Goal: Contribute content: Add original content to the website for others to see

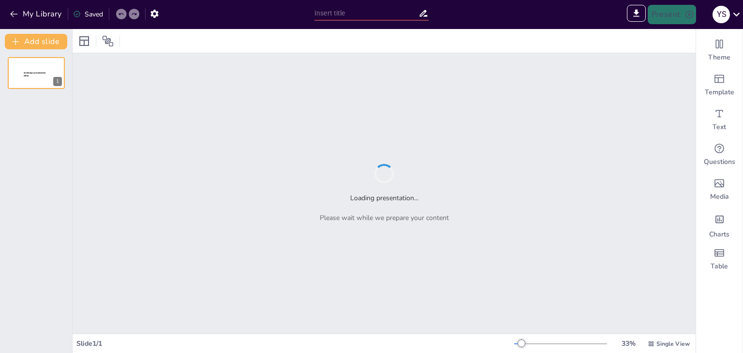
type input "Poprawność gramatyczna w języku polskim: Kluczowe zasady"
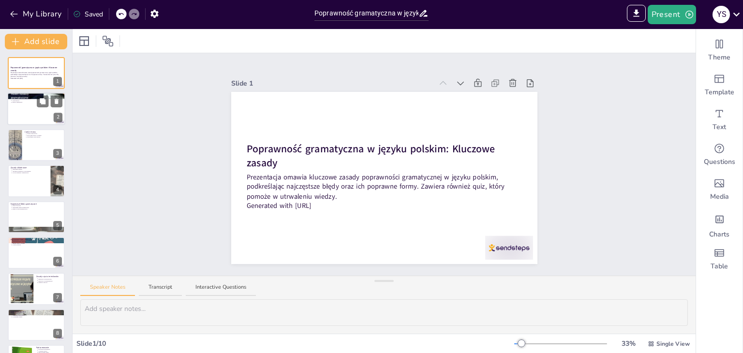
click at [35, 117] on div at bounding box center [36, 109] width 58 height 33
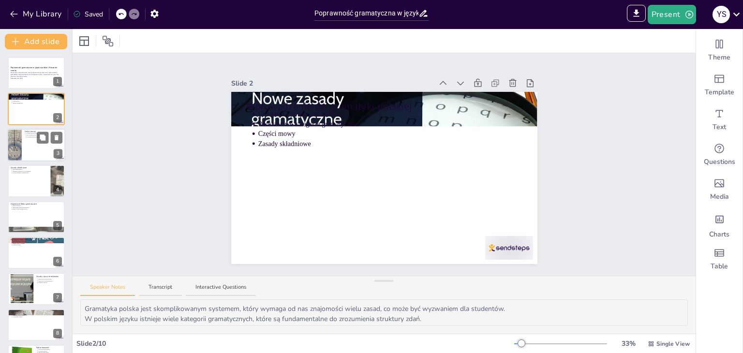
click at [26, 140] on div at bounding box center [36, 145] width 58 height 33
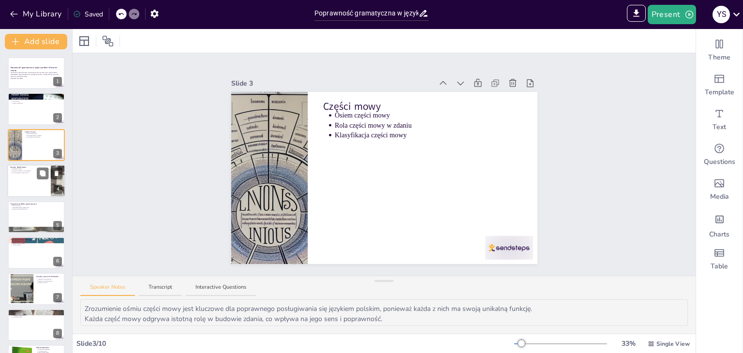
click at [28, 187] on div at bounding box center [36, 180] width 58 height 33
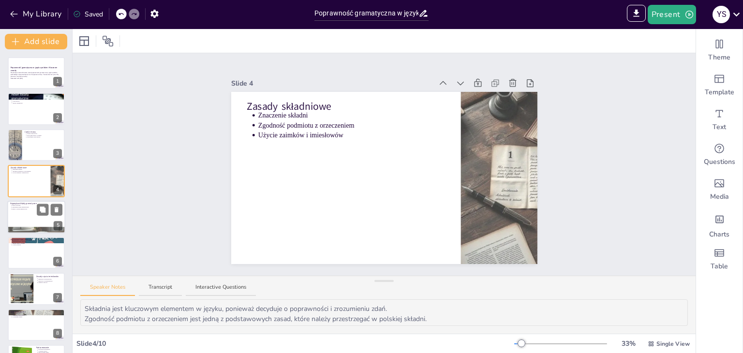
click at [22, 215] on div at bounding box center [36, 217] width 58 height 33
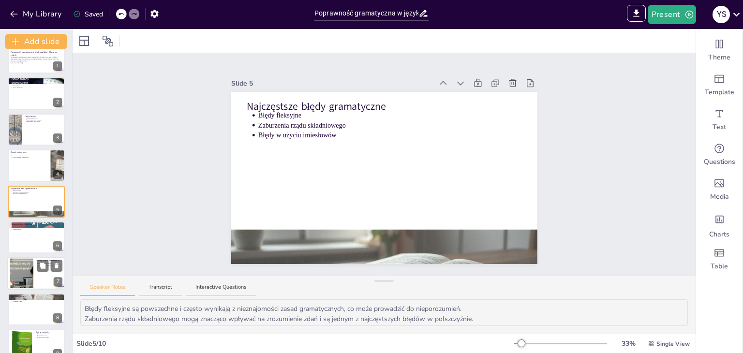
click at [18, 266] on div at bounding box center [22, 274] width 44 height 30
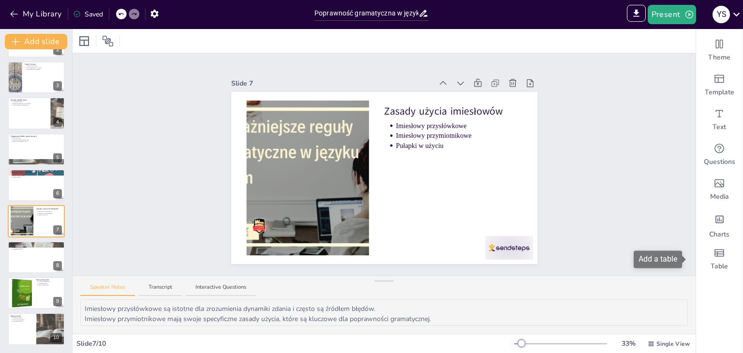
click at [685, 266] on div "Add a table" at bounding box center [661, 259] width 55 height 17
click at [8, 263] on div at bounding box center [36, 257] width 58 height 33
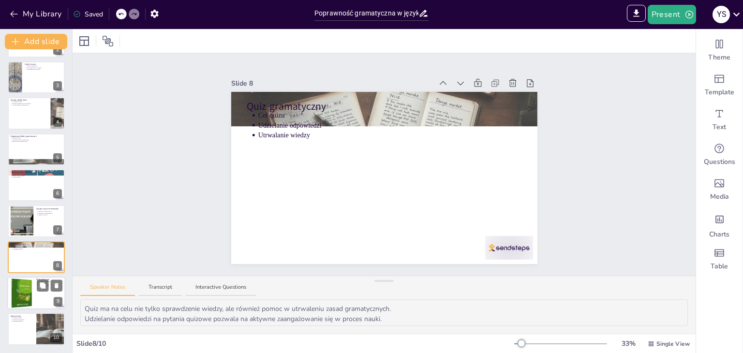
click at [19, 290] on div at bounding box center [21, 293] width 23 height 33
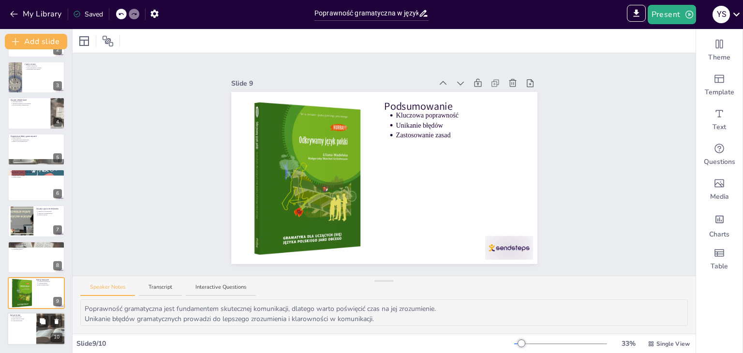
click at [29, 326] on div at bounding box center [36, 329] width 58 height 33
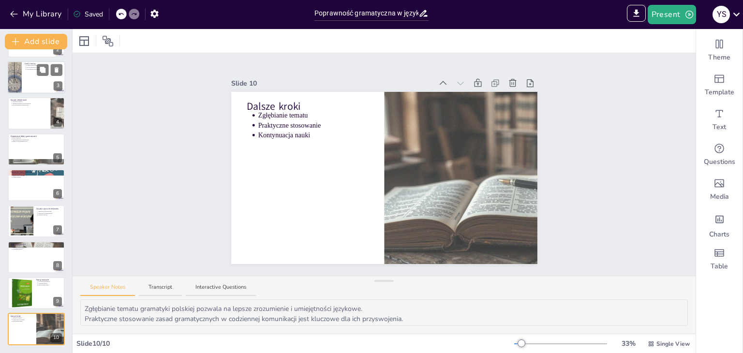
click at [18, 66] on div at bounding box center [14, 77] width 56 height 33
type textarea "Zrozumienie ośmiu części mowy jest kluczowe dla poprawnego posługiwania się jęz…"
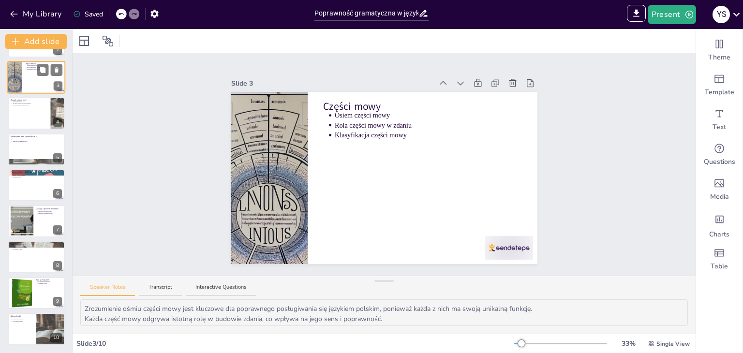
scroll to position [0, 0]
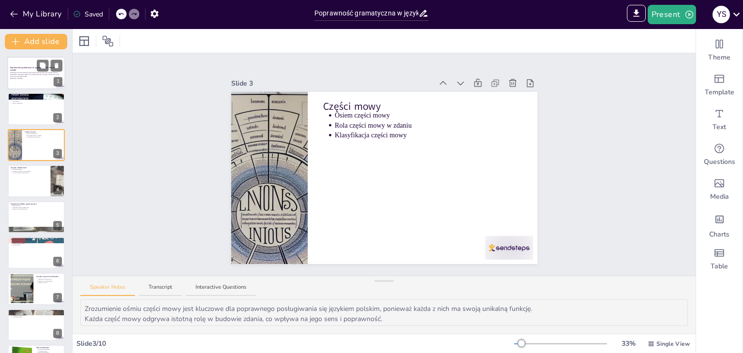
click at [22, 67] on strong "Poprawność gramatyczna w języku polskim: Kluczowe zasady" at bounding box center [33, 68] width 47 height 5
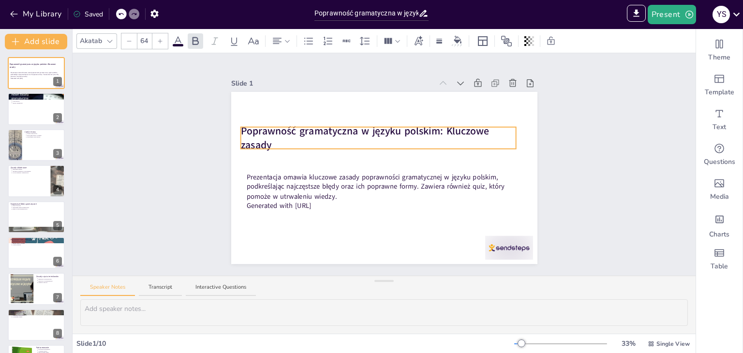
drag, startPoint x: 279, startPoint y: 161, endPoint x: 277, endPoint y: 143, distance: 18.0
click at [277, 143] on p "Poprawność gramatyczna w języku polskim: Kluczowe zasady" at bounding box center [378, 138] width 276 height 29
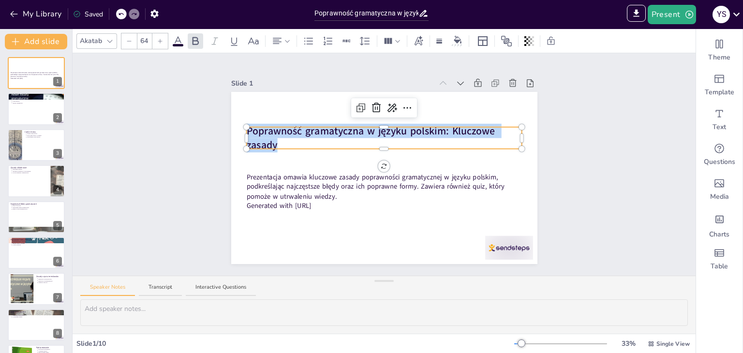
drag, startPoint x: 271, startPoint y: 138, endPoint x: 214, endPoint y: 93, distance: 72.0
click at [214, 93] on div "Slide 1 Prezentacja omawia kluczowe zasady poprawności gramatycznej w języku po…" at bounding box center [384, 164] width 360 height 199
copy strong "Poprawność gramatyczna w języku polskim: Kluczowe zasady"
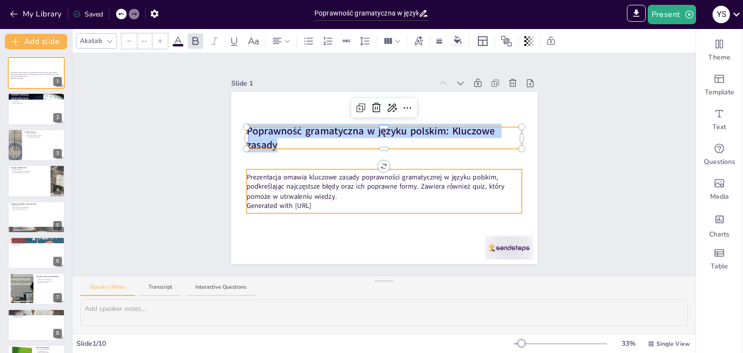
type input "43"
click at [326, 192] on p "Prezentacja omawia kluczowe zasady poprawności gramatycznej w języku polskim, p…" at bounding box center [384, 186] width 276 height 29
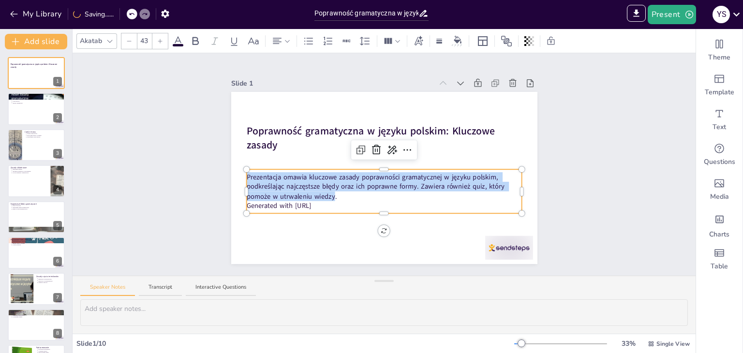
drag, startPoint x: 326, startPoint y: 192, endPoint x: 239, endPoint y: 172, distance: 88.8
click at [239, 172] on div "Poprawność gramatyczna w języku polskim: Kluczowe zasady Prezentacja omawia klu…" at bounding box center [384, 178] width 306 height 172
copy p "Prezentacja omawia kluczowe zasady poprawności gramatycznej w języku polskim, p…"
click at [18, 107] on div at bounding box center [36, 109] width 58 height 33
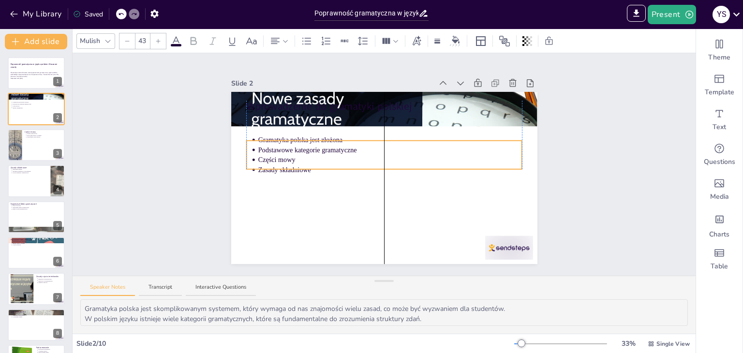
drag, startPoint x: 288, startPoint y: 140, endPoint x: 289, endPoint y: 166, distance: 26.1
click at [289, 166] on p "Zasady składniowe" at bounding box center [390, 170] width 264 height 10
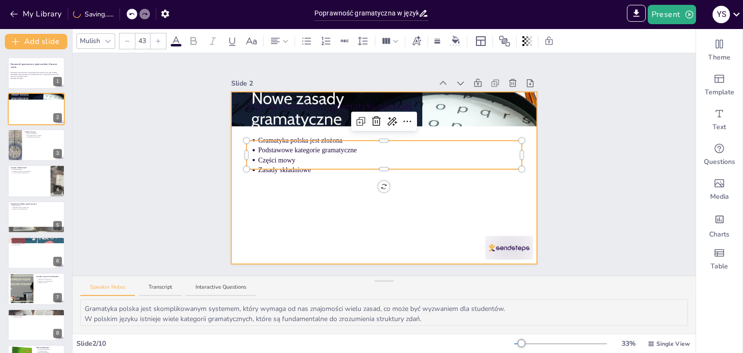
click at [255, 212] on div at bounding box center [384, 178] width 306 height 172
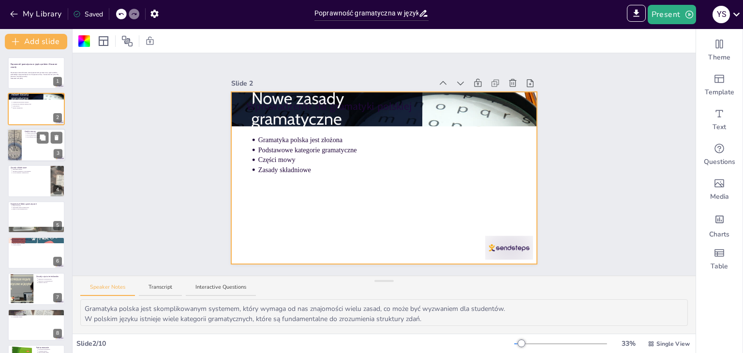
click at [32, 156] on div at bounding box center [36, 145] width 58 height 33
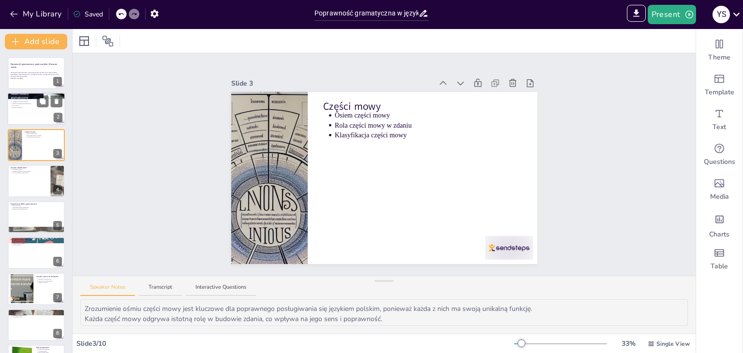
click at [31, 107] on p "Zasady składniowe" at bounding box center [37, 107] width 50 height 2
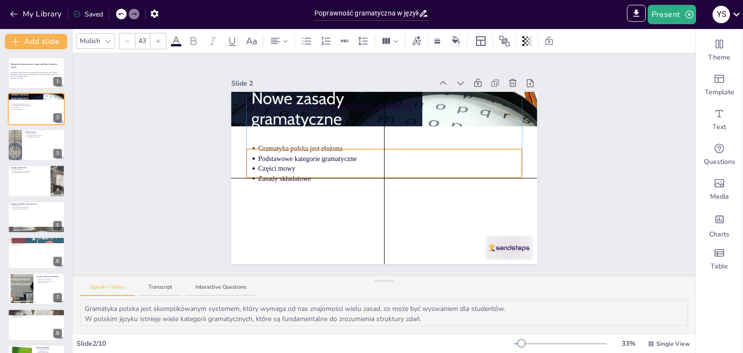
drag, startPoint x: 307, startPoint y: 167, endPoint x: 309, endPoint y: 172, distance: 5.2
click at [309, 174] on p "Zasady składniowe" at bounding box center [390, 179] width 264 height 10
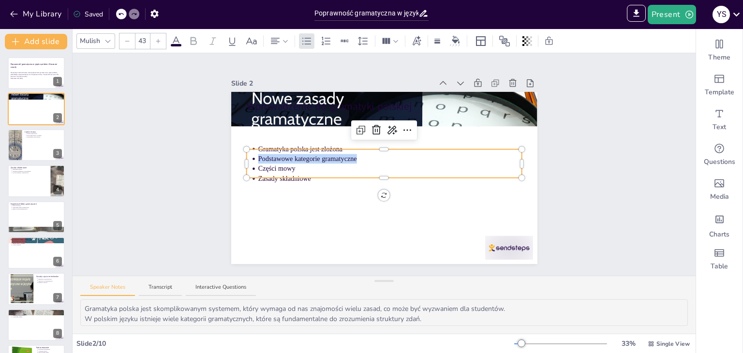
drag, startPoint x: 349, startPoint y: 153, endPoint x: 244, endPoint y: 153, distance: 105.0
click at [246, 153] on ul "Gramatyka polska jest złożona Podstawowe kategorie gramatyczne Części mowy Zasa…" at bounding box center [384, 164] width 276 height 40
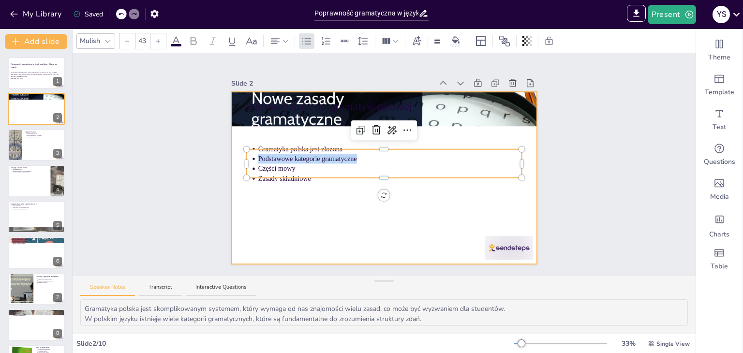
click at [296, 197] on div at bounding box center [384, 178] width 306 height 172
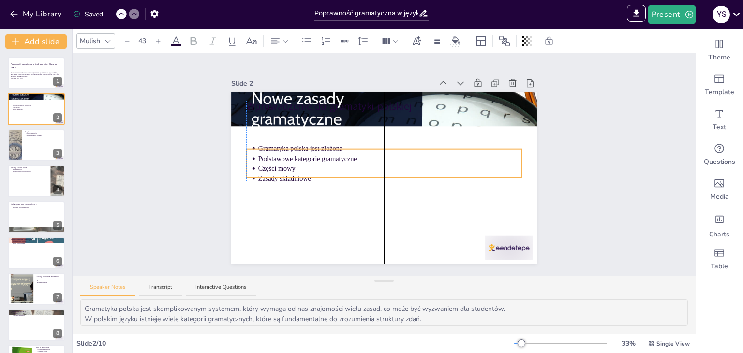
click at [309, 179] on p "Zasady składniowe" at bounding box center [390, 179] width 264 height 10
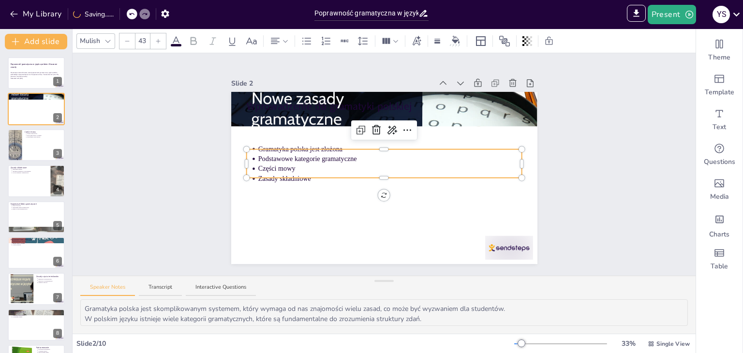
click at [302, 174] on div at bounding box center [384, 176] width 276 height 4
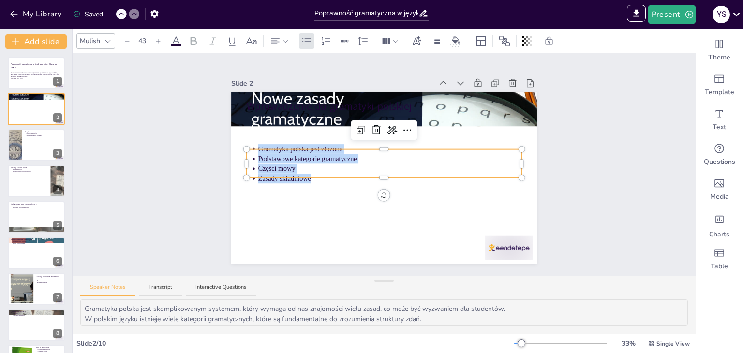
drag, startPoint x: 305, startPoint y: 175, endPoint x: 245, endPoint y: 143, distance: 67.7
click at [246, 144] on ul "Gramatyka polska jest złożona Podstawowe kategorie gramatyczne Części mowy Zasa…" at bounding box center [384, 164] width 276 height 40
copy ul "Gramatyka polska jest złożona Podstawowe kategorie gramatyczne Części mowy Zasa…"
click at [32, 176] on div at bounding box center [36, 180] width 58 height 33
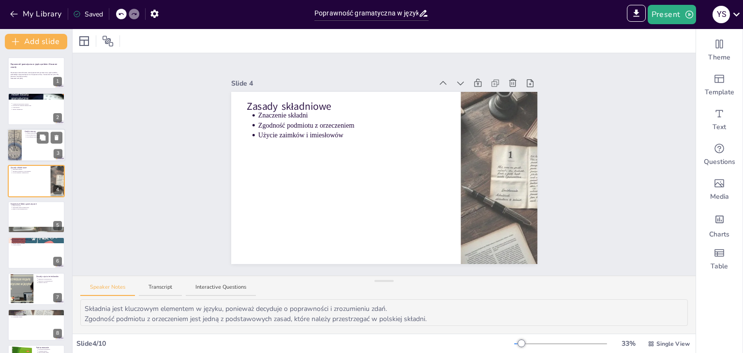
click at [17, 136] on div at bounding box center [14, 145] width 56 height 33
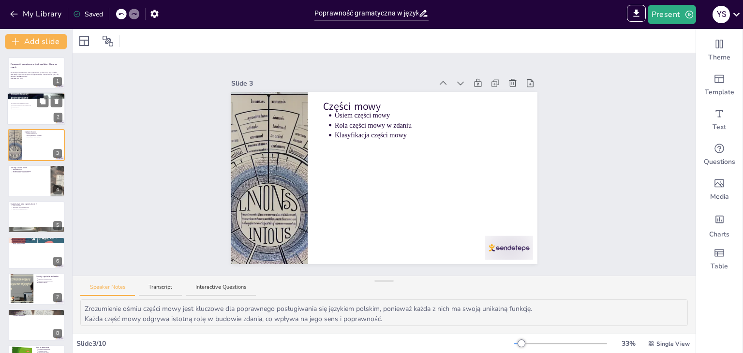
click at [23, 116] on div at bounding box center [36, 109] width 58 height 33
type textarea "Gramatyka polska jest skomplikowanym systemem, który wymaga od nas znajomości w…"
